Goal: Task Accomplishment & Management: Manage account settings

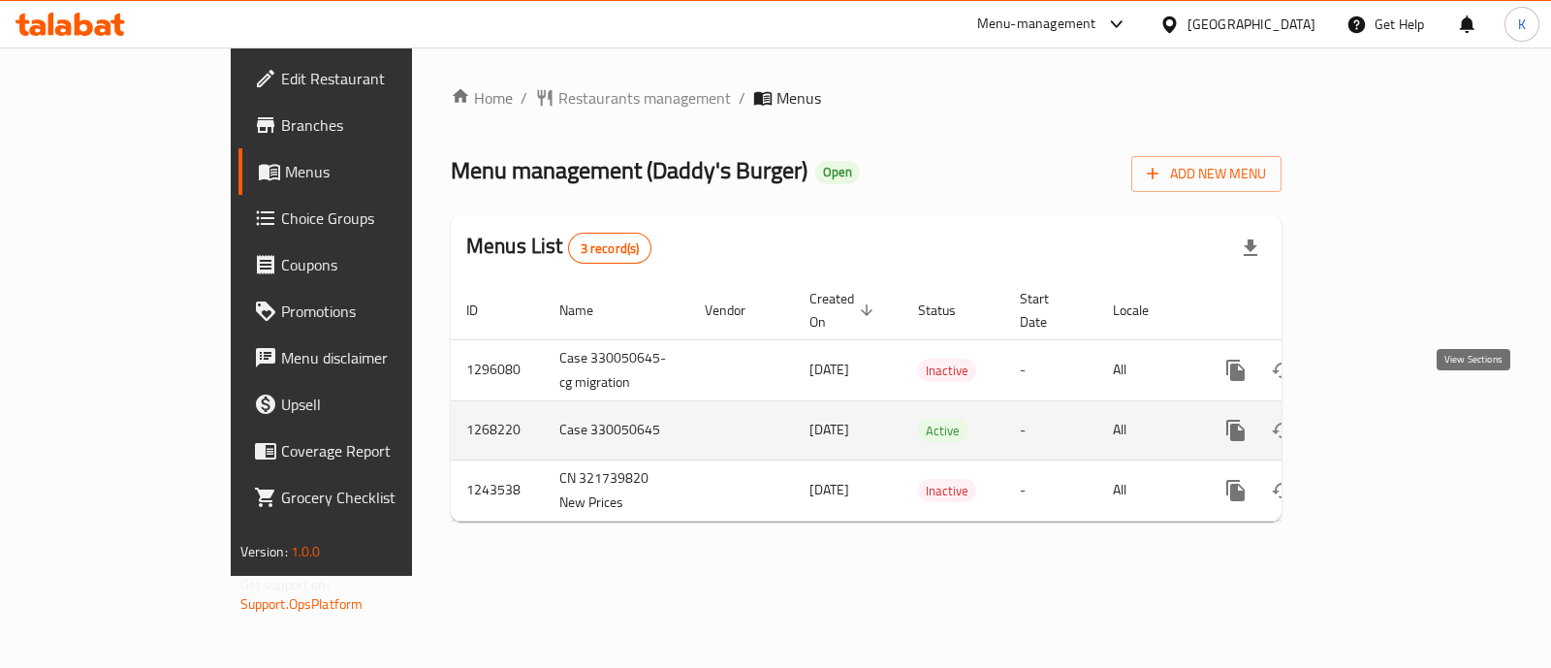
click at [1398, 407] on link "enhanced table" at bounding box center [1375, 430] width 47 height 47
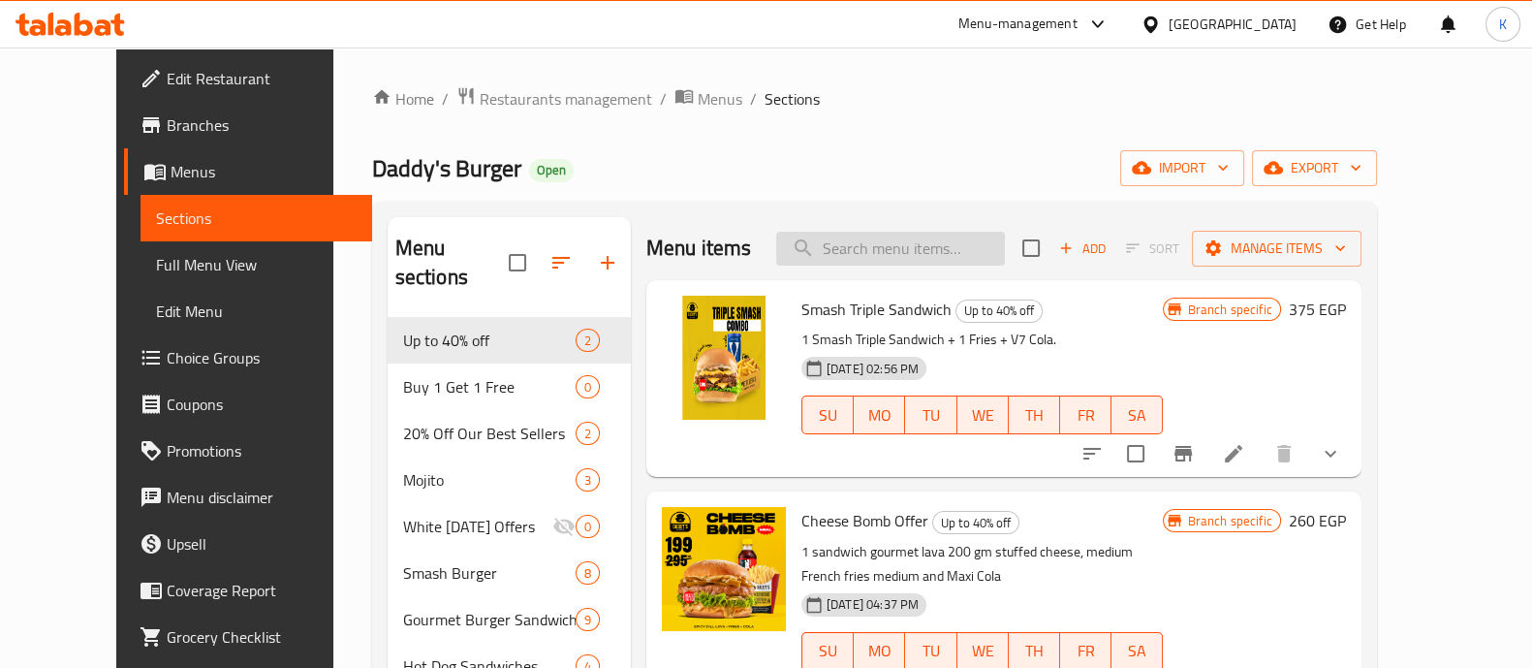
click at [979, 246] on input "search" at bounding box center [890, 249] width 229 height 34
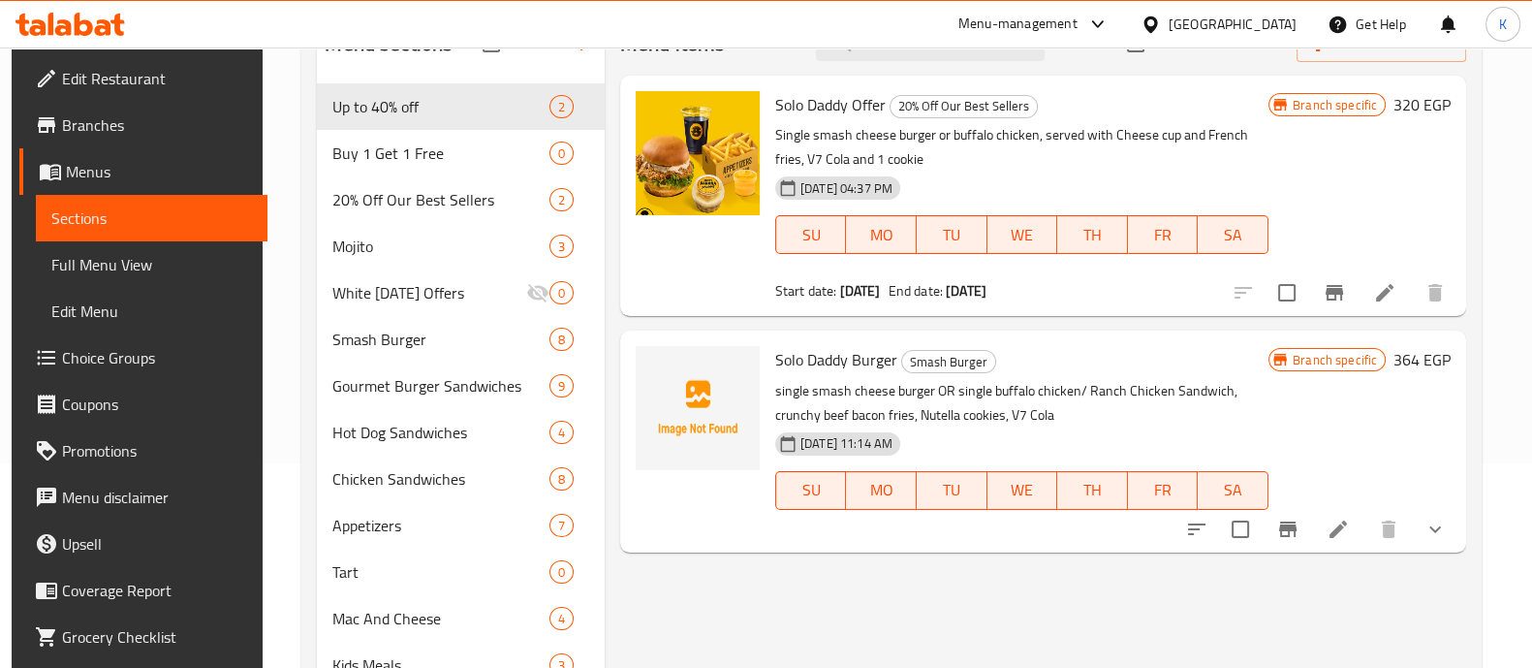
scroll to position [205, 0]
type input "solo"
click at [1294, 525] on icon "Branch-specific-item" at bounding box center [1287, 528] width 17 height 16
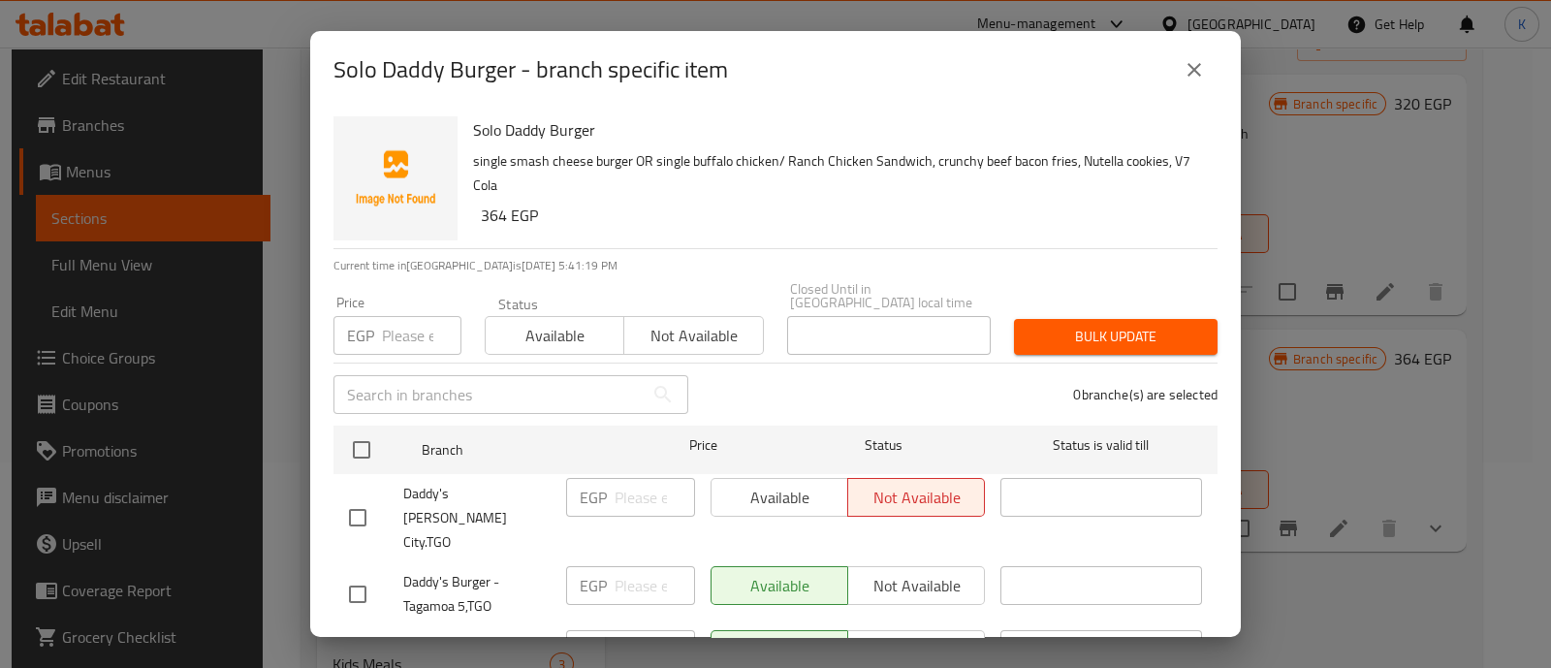
click at [406, 334] on input "number" at bounding box center [421, 335] width 79 height 39
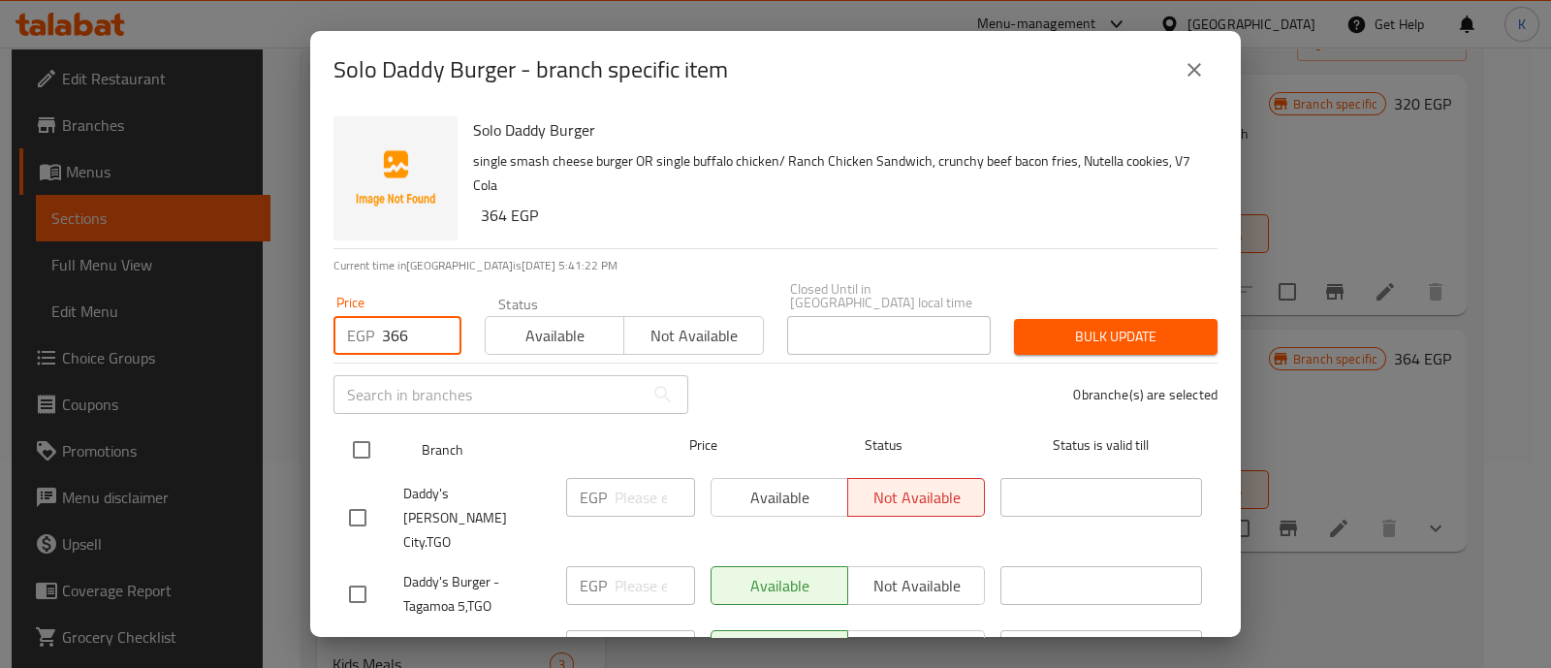
type input "366"
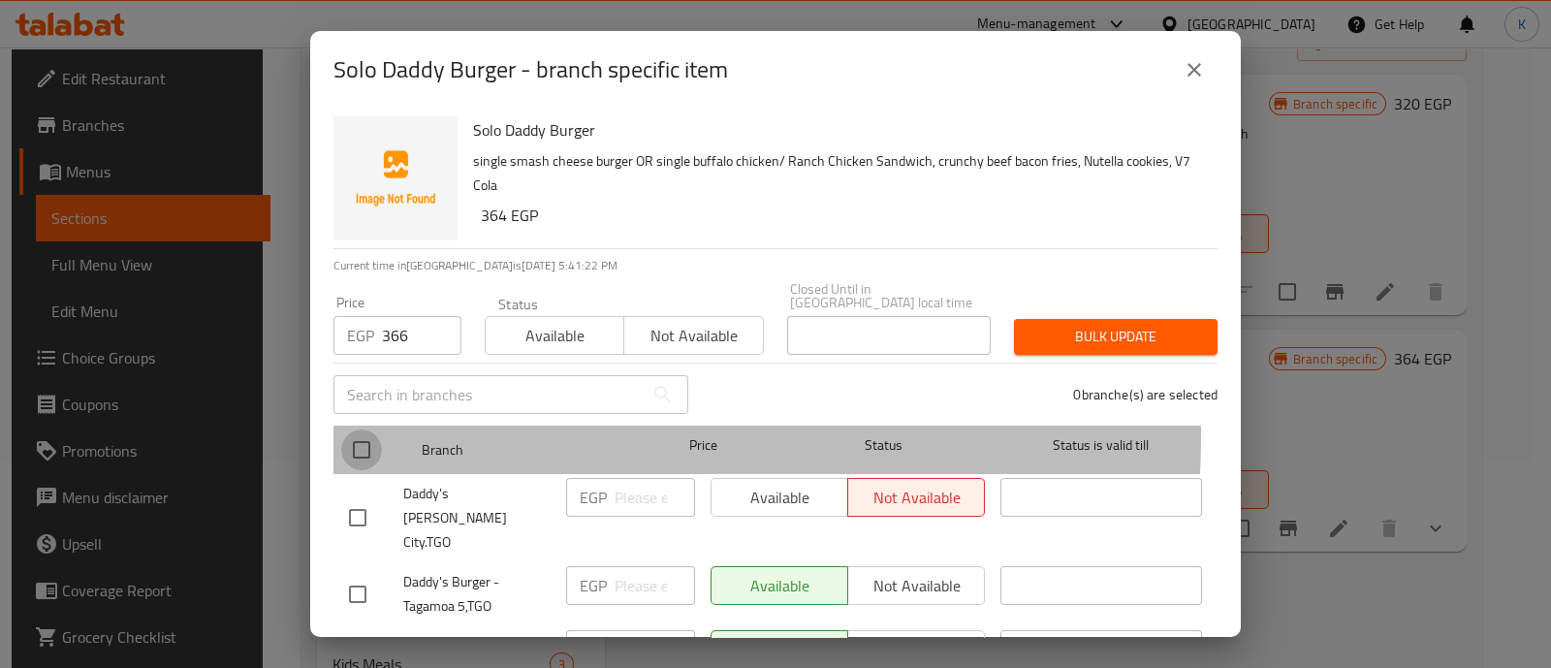
click at [376, 429] on input "checkbox" at bounding box center [361, 449] width 41 height 41
checkbox input "true"
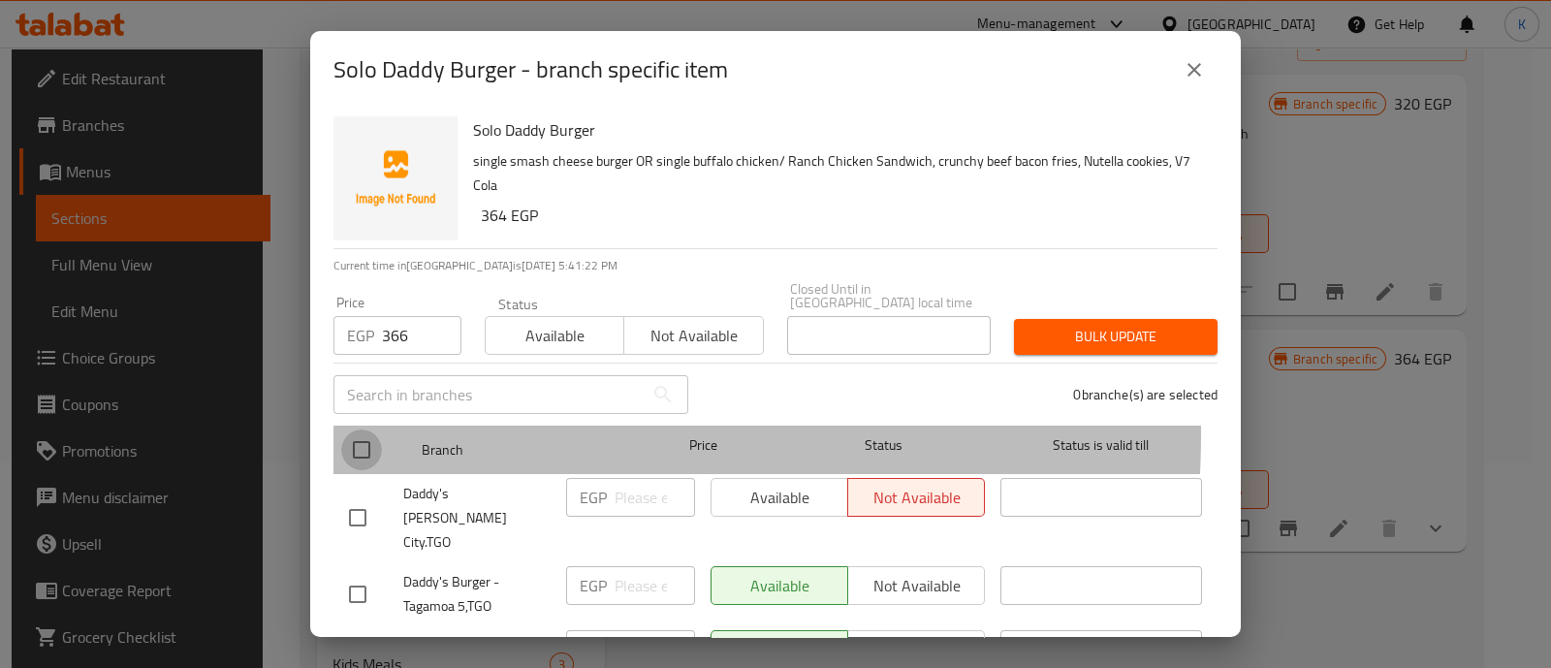
checkbox input "true"
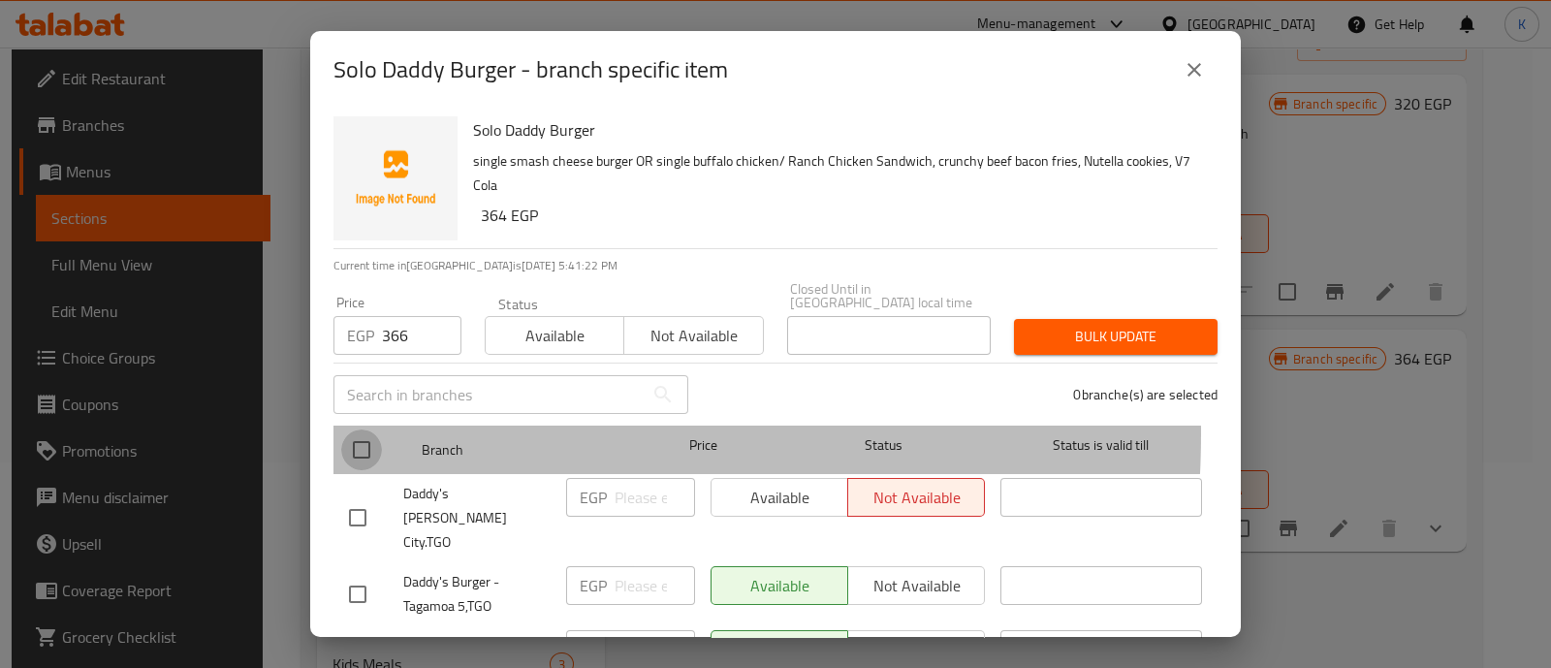
checkbox input "true"
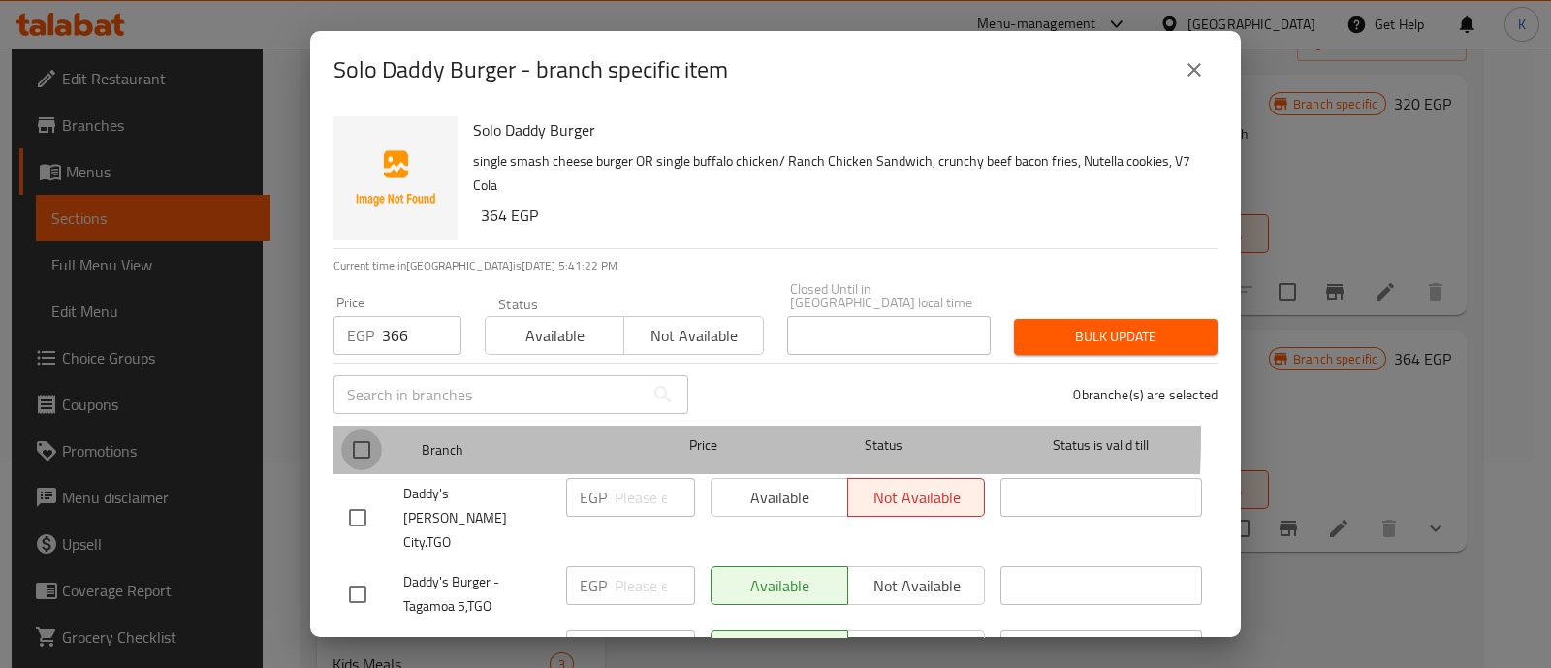
checkbox input "true"
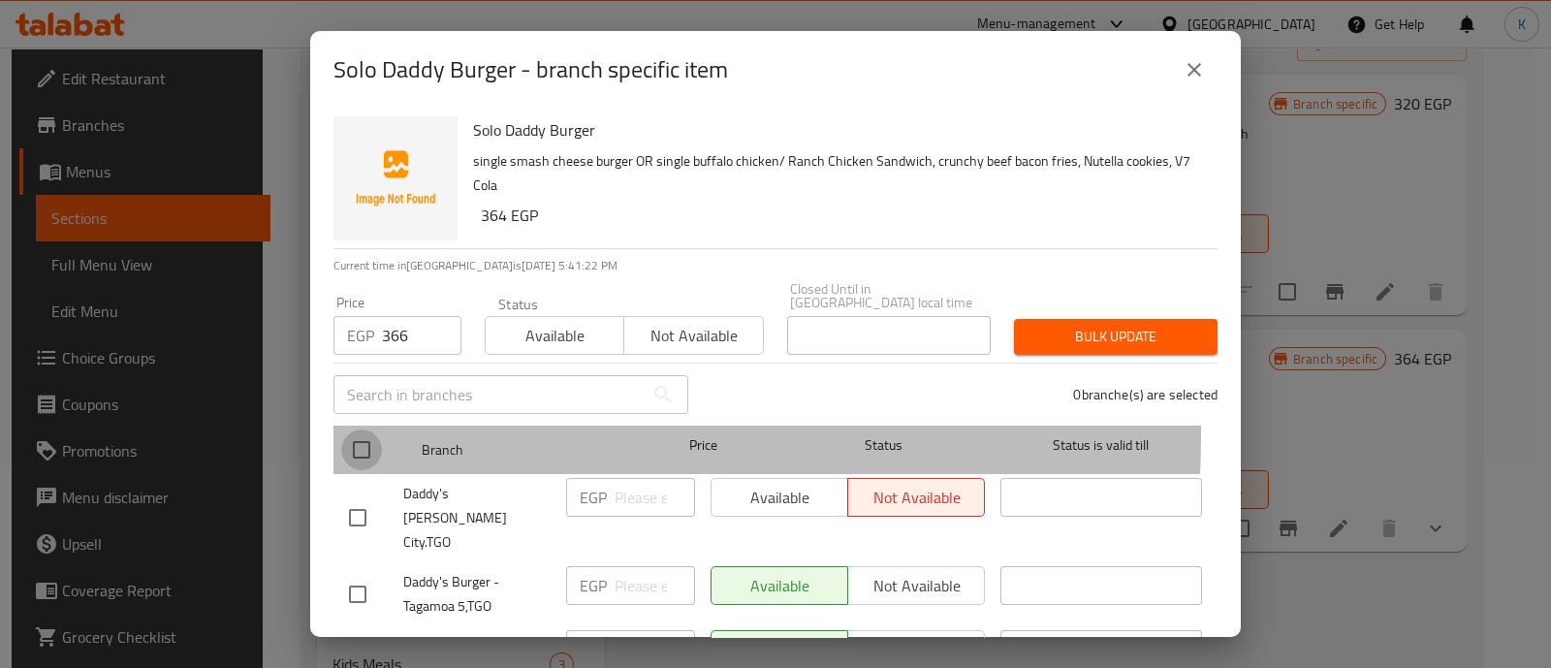
checkbox input "true"
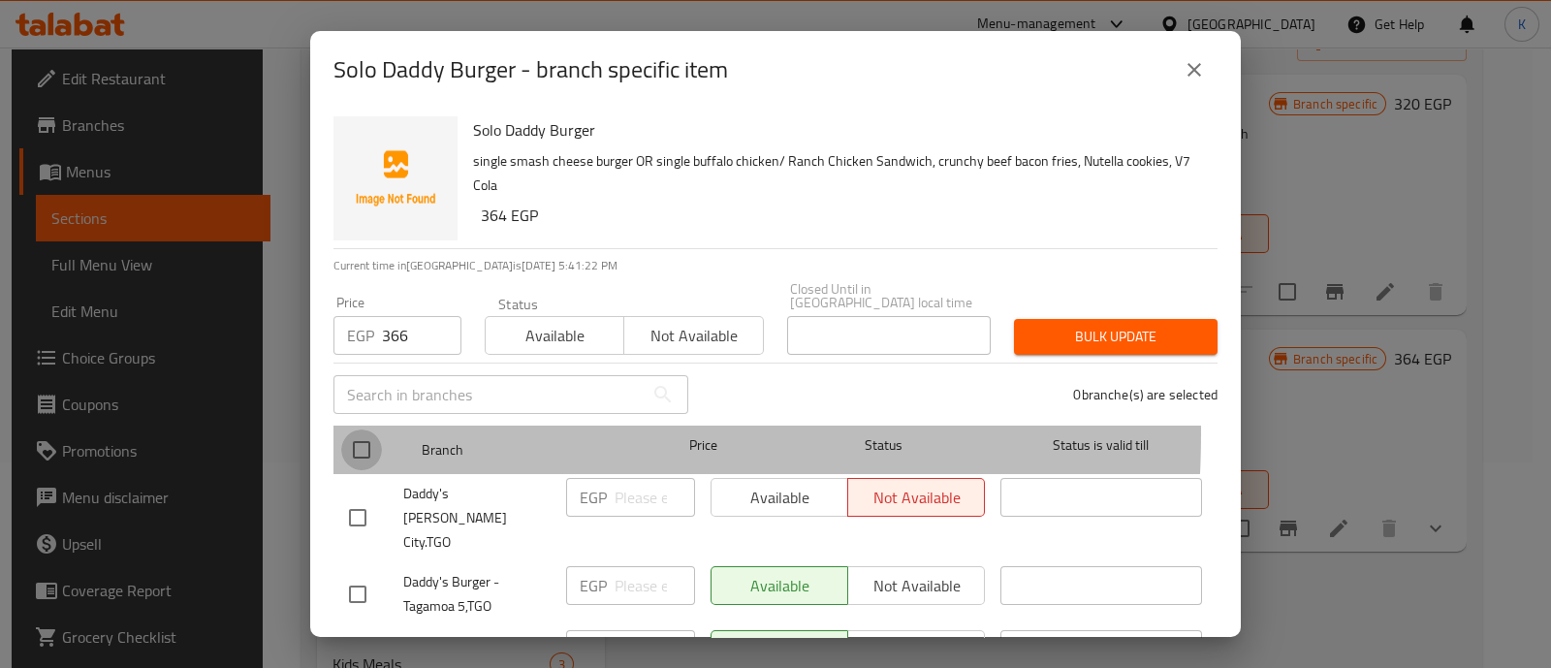
checkbox input "true"
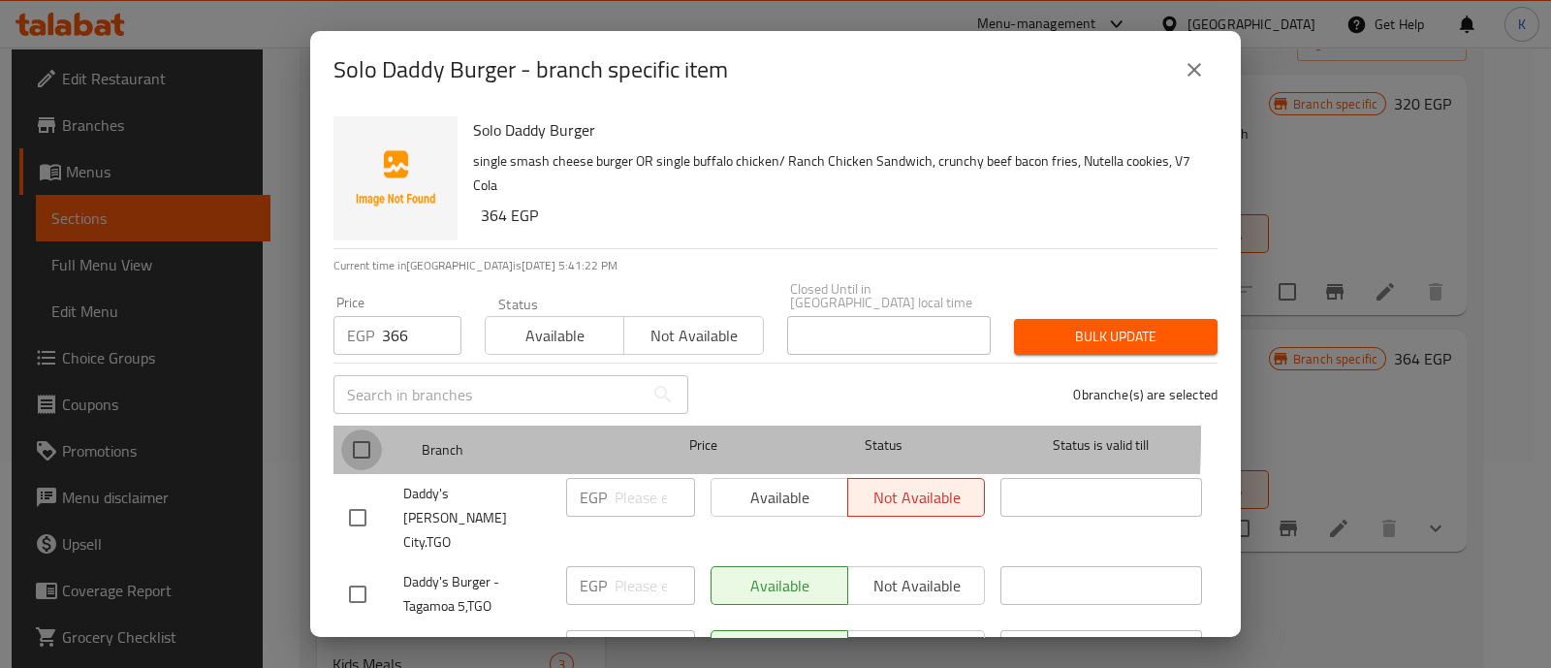
checkbox input "true"
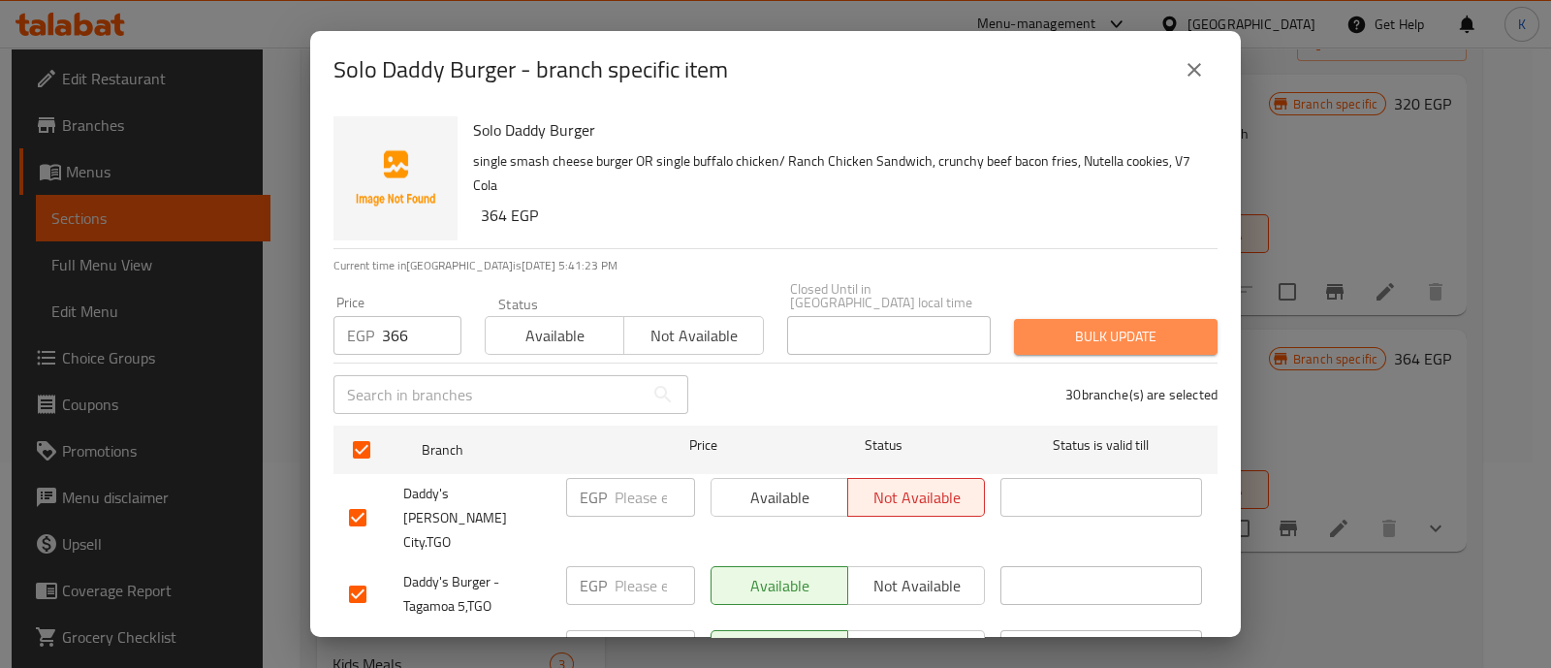
click at [1173, 319] on button "Bulk update" at bounding box center [1116, 337] width 204 height 36
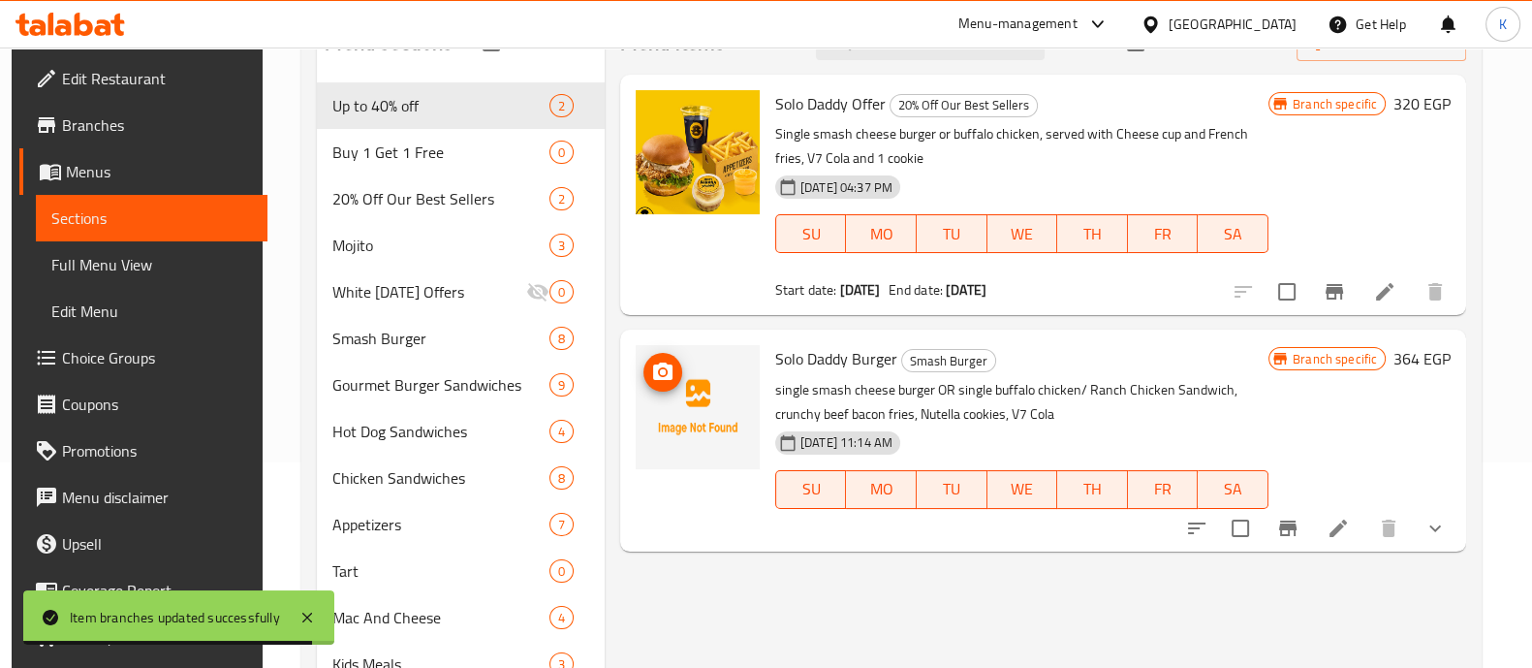
click at [661, 380] on icon "upload picture" at bounding box center [662, 372] width 23 height 23
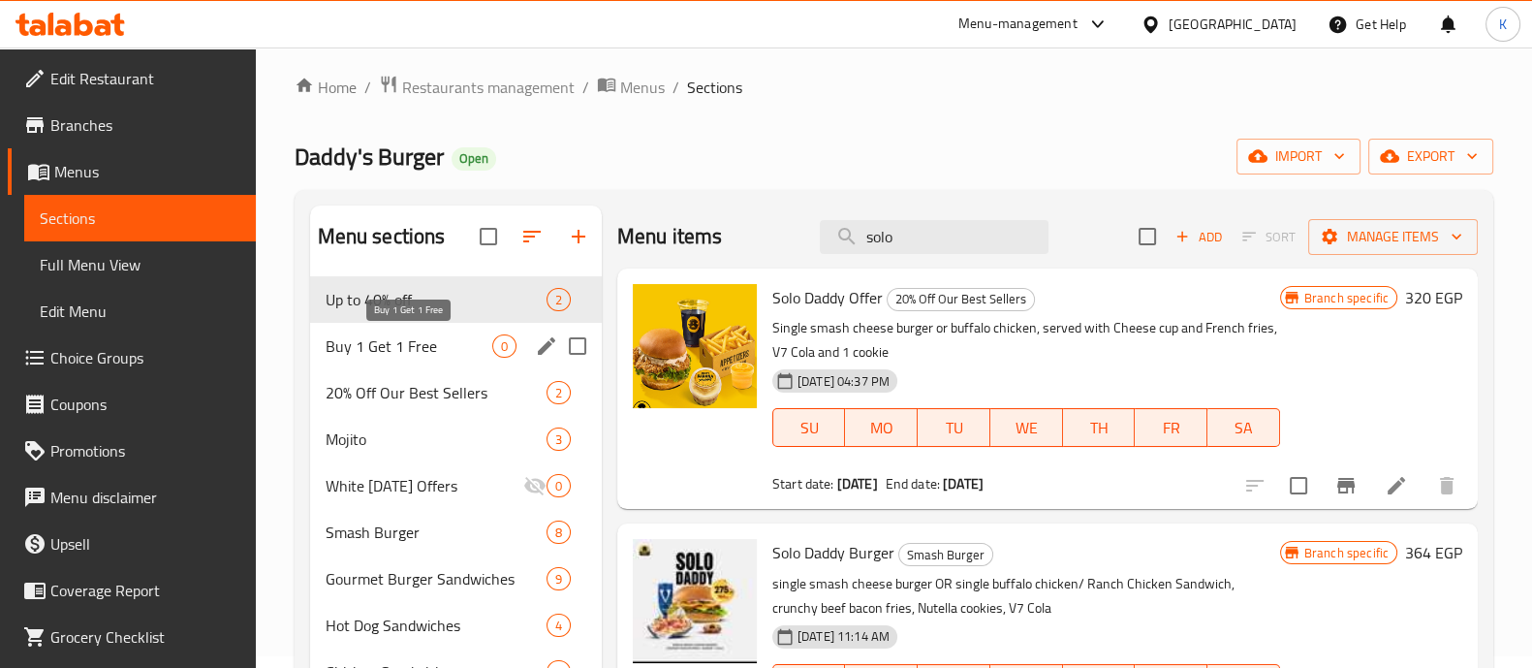
scroll to position [0, 0]
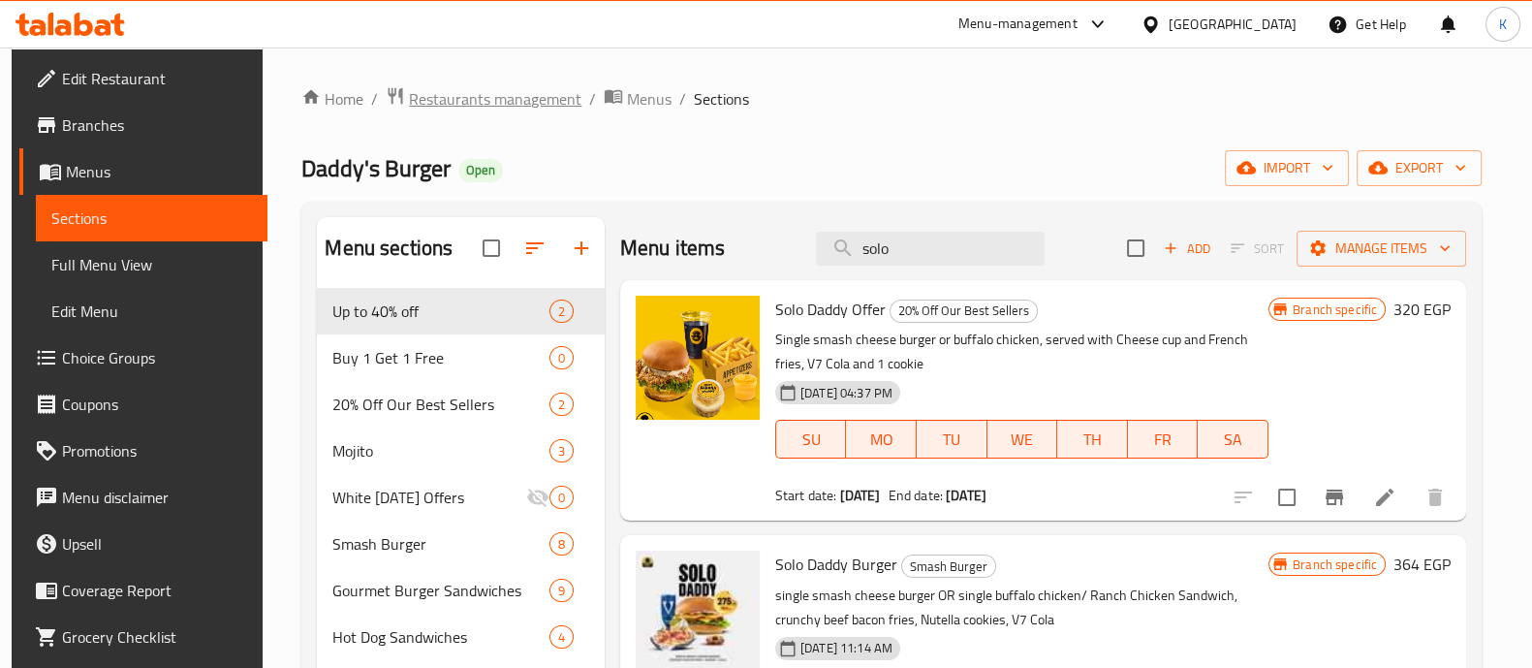
click at [463, 91] on span "Restaurants management" at bounding box center [495, 98] width 173 height 23
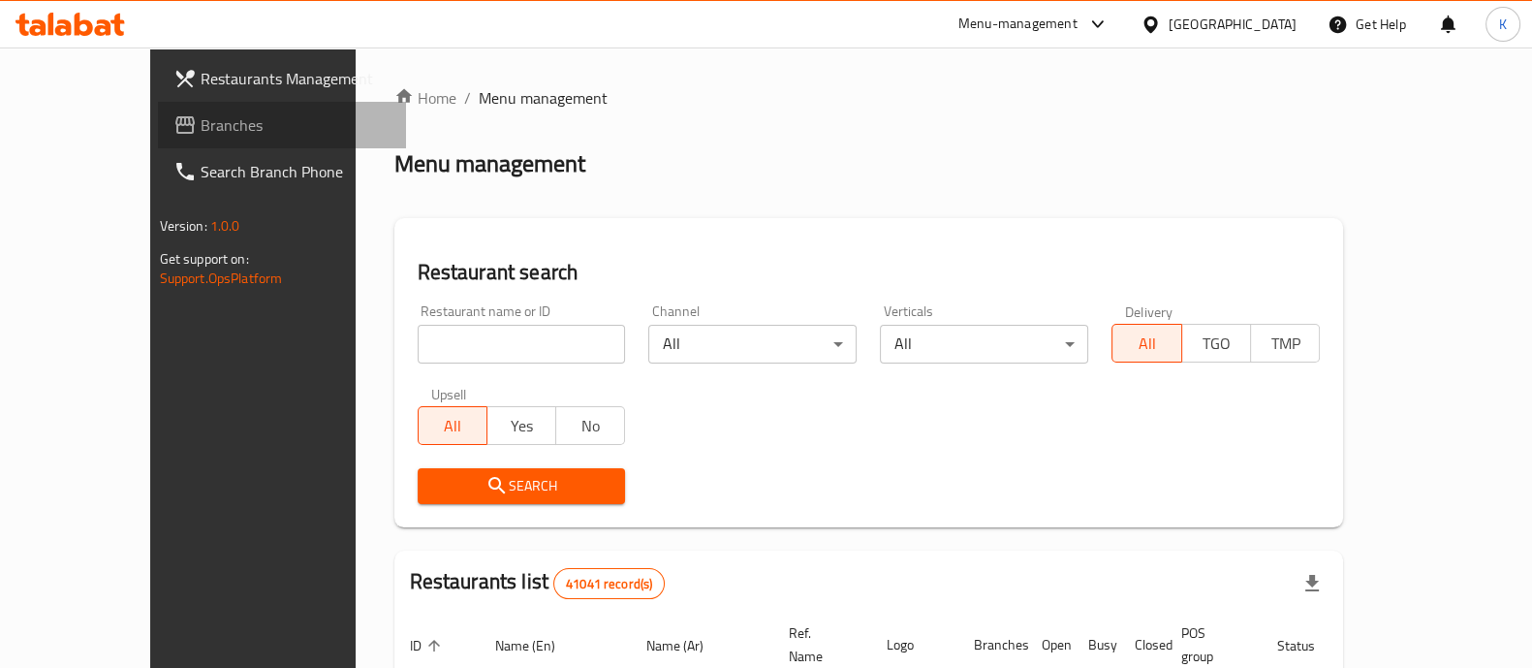
click at [164, 137] on link "Branches" at bounding box center [282, 125] width 248 height 47
